Goal: Subscribe to service/newsletter

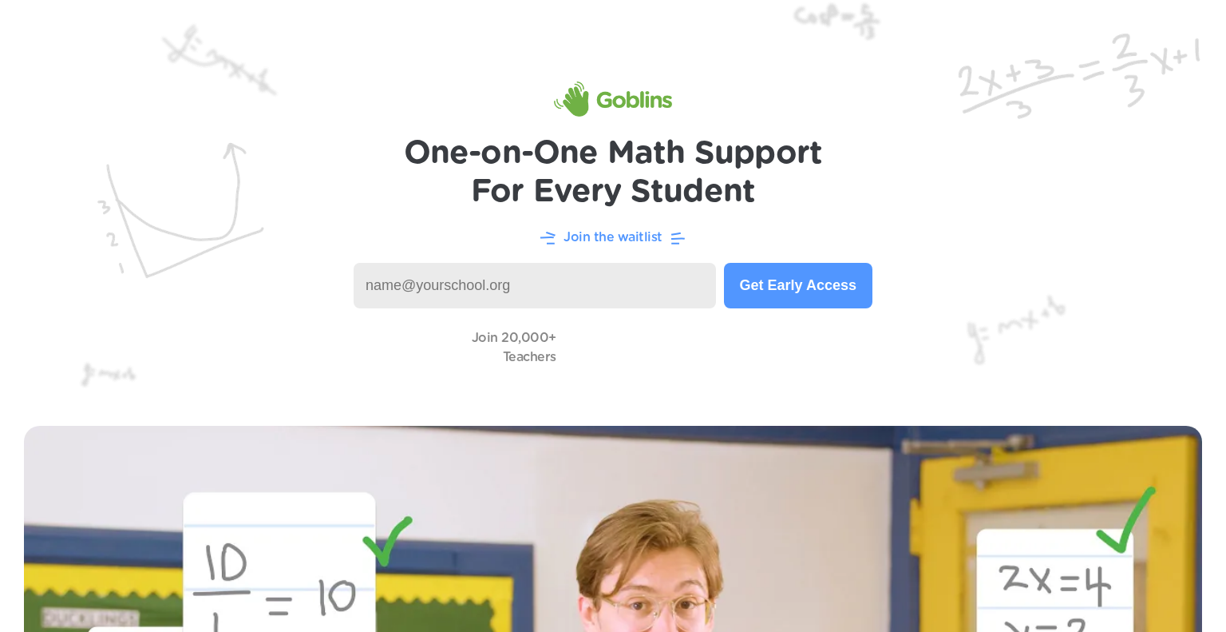
click at [586, 277] on input at bounding box center [535, 286] width 363 height 46
type input "[EMAIL_ADDRESS][DOMAIN_NAME]"
click at [766, 303] on button "Get Early Access" at bounding box center [798, 286] width 149 height 46
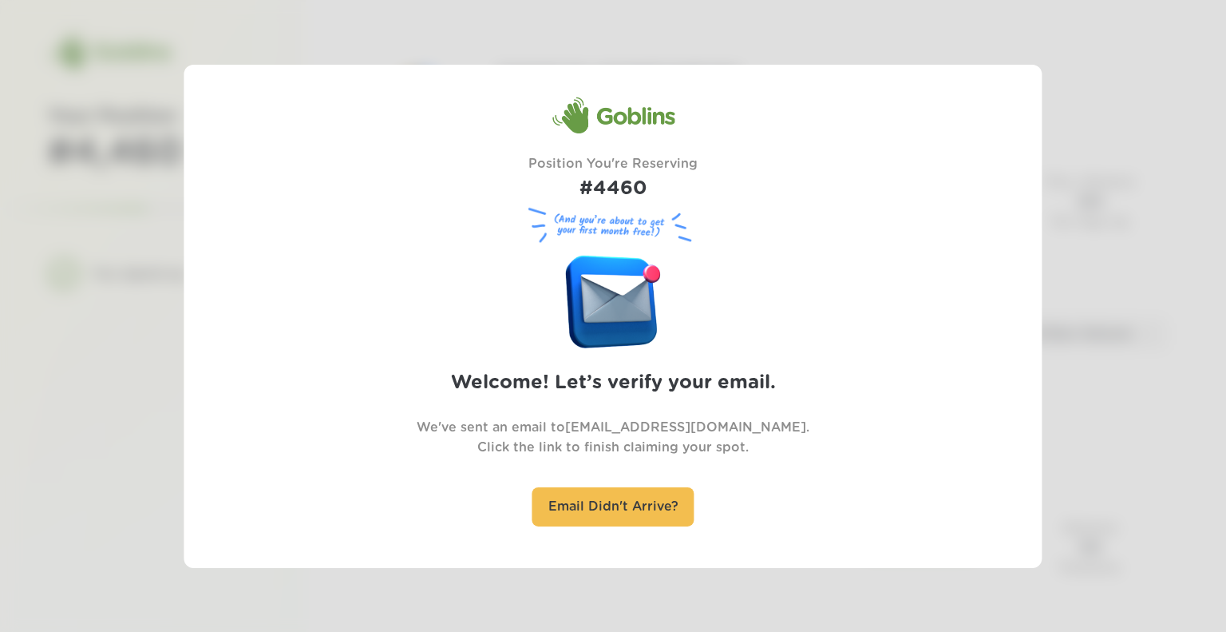
click at [765, 213] on div "Goblins Position You're Reserving #4460 (And you’re about to get your first mon…" at bounding box center [613, 315] width 671 height 439
click at [115, 151] on div at bounding box center [613, 316] width 1226 height 632
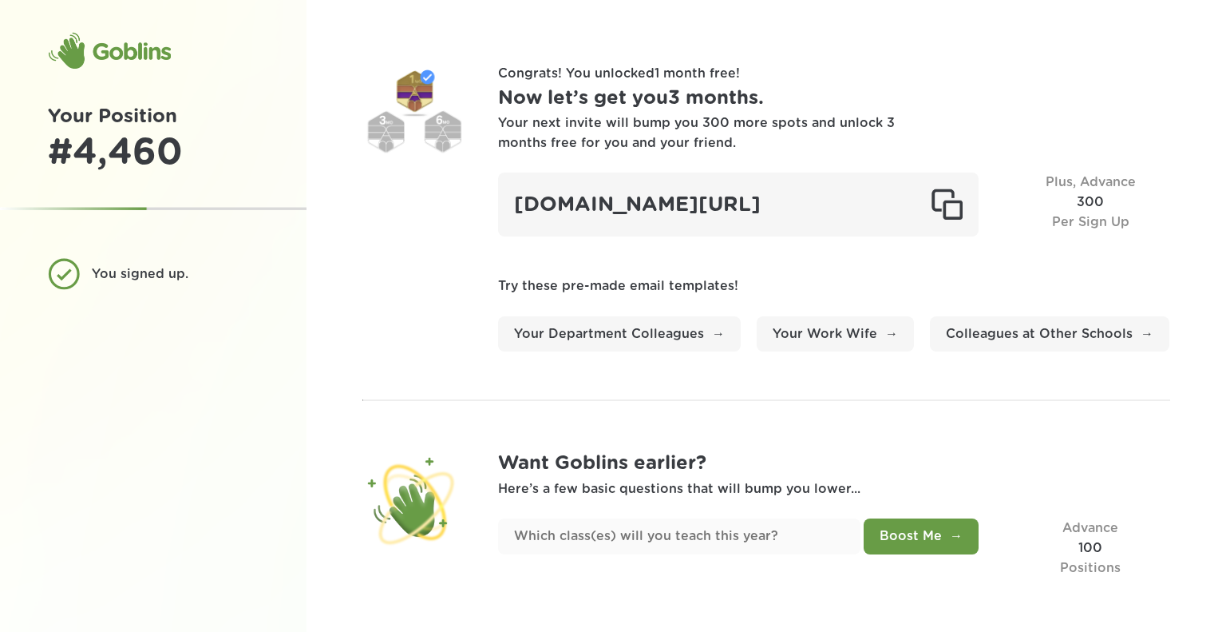
scroll to position [41, 0]
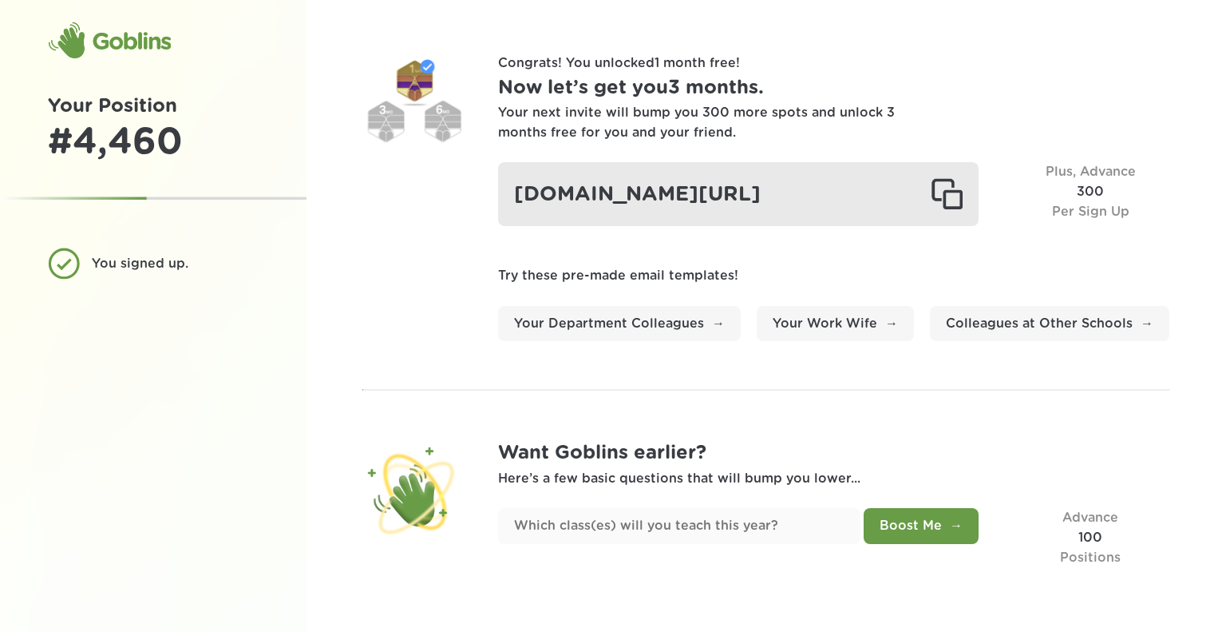
click at [637, 183] on div "goblinsapp.com/?r=recJKuiMv3HbrO8eW" at bounding box center [738, 194] width 481 height 64
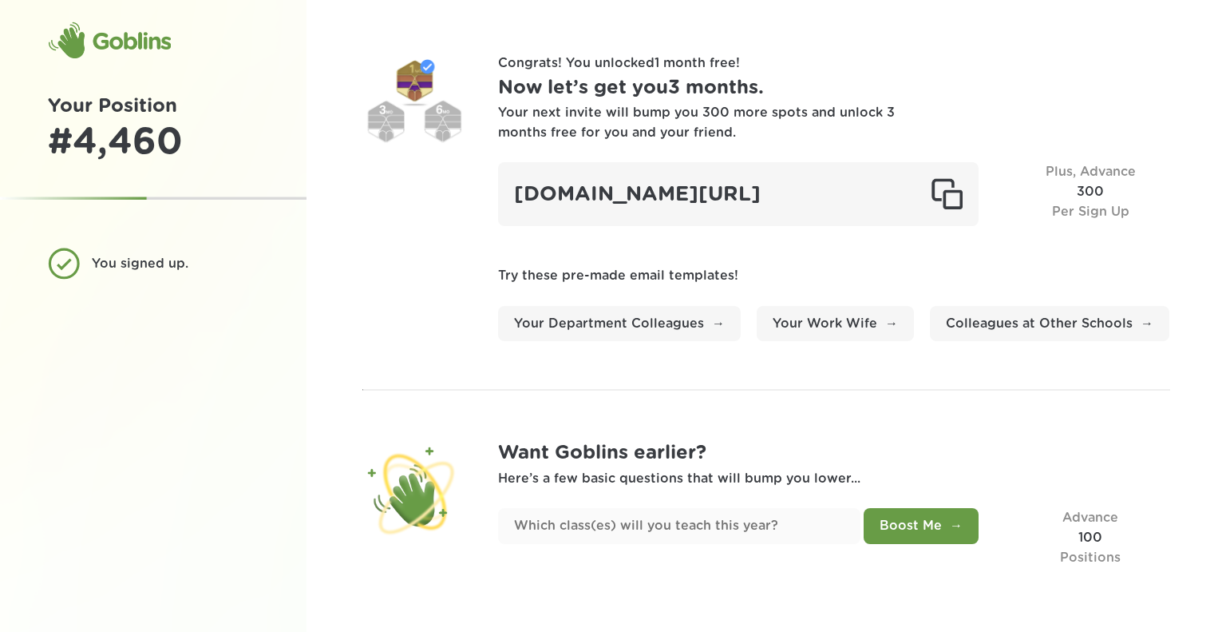
scroll to position [0, 0]
